Goal: Navigation & Orientation: Understand site structure

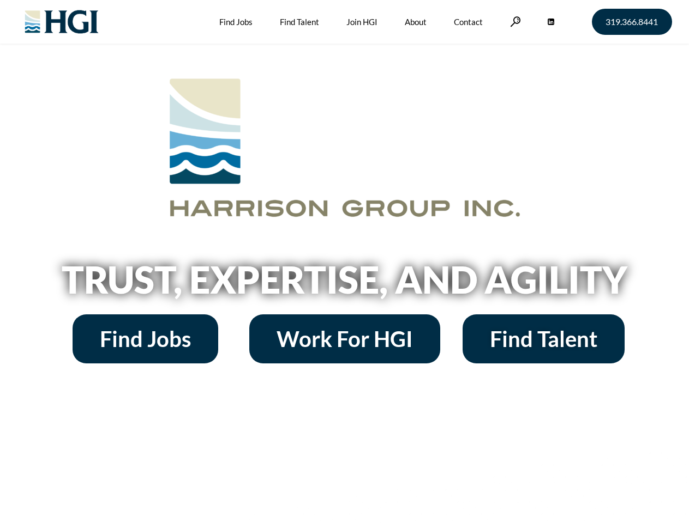
click at [344, 262] on h2 "Trust, Expertise, and Agility" at bounding box center [345, 279] width 622 height 37
click at [514, 21] on link at bounding box center [515, 21] width 11 height 10
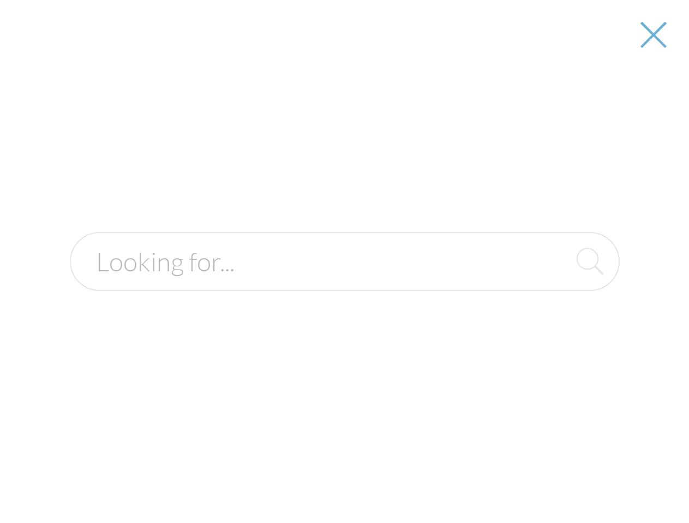
click at [344, 284] on h2 "Trust, Expertise, and Agility" at bounding box center [345, 279] width 622 height 37
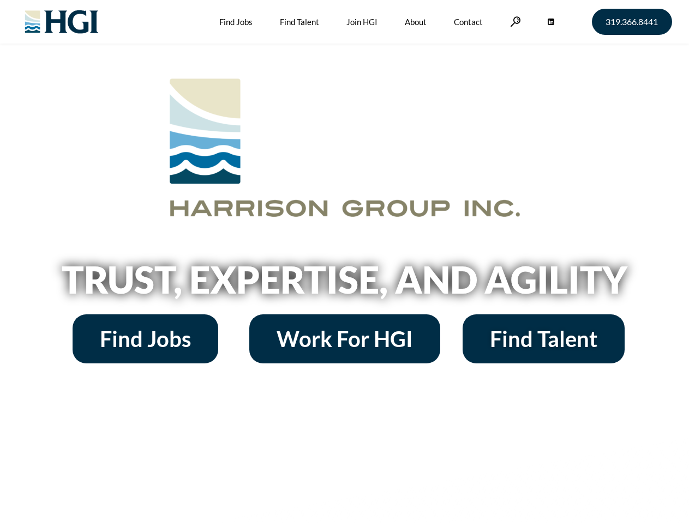
click at [344, 262] on h2 "Trust, Expertise, and Agility" at bounding box center [345, 279] width 622 height 37
click at [514, 21] on link at bounding box center [515, 21] width 11 height 10
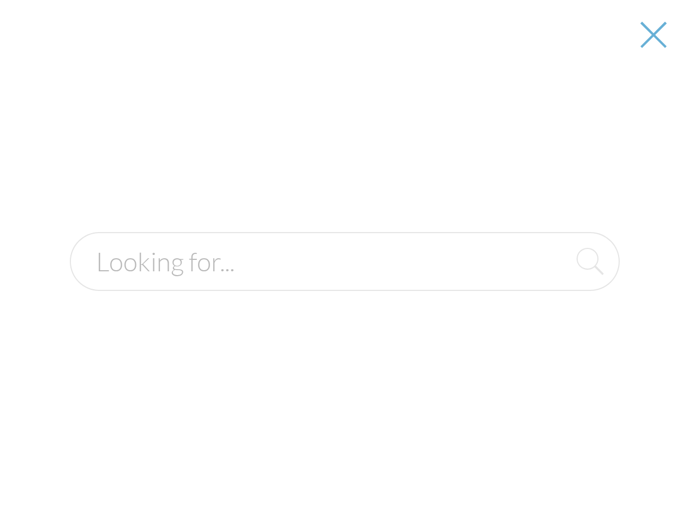
click at [344, 284] on h2 "Trust, Expertise, and Agility" at bounding box center [345, 279] width 622 height 37
